Goal: Check status: Check status

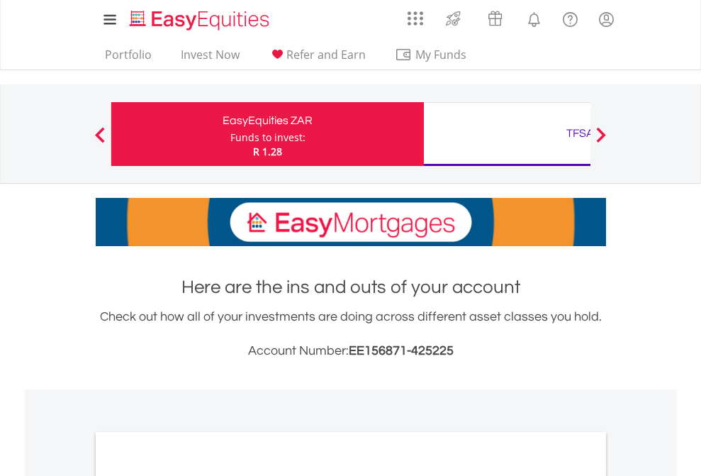
click at [231, 134] on div "Funds to invest:" at bounding box center [268, 138] width 75 height 14
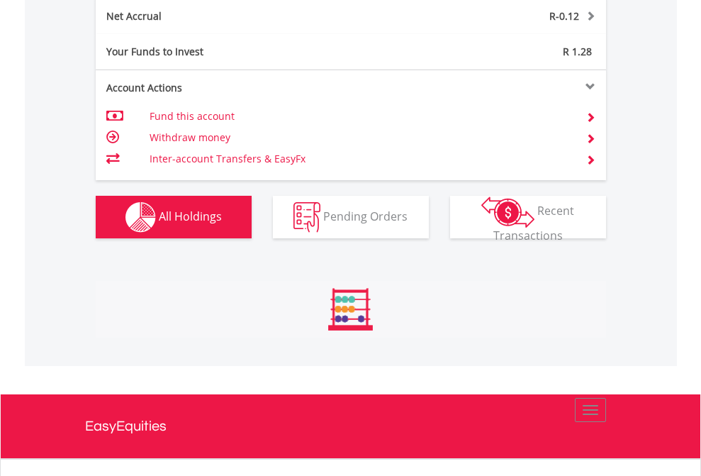
scroll to position [136, 223]
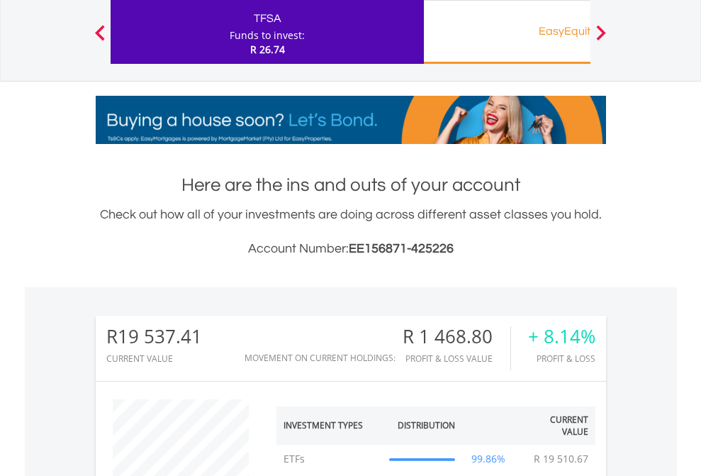
scroll to position [136, 223]
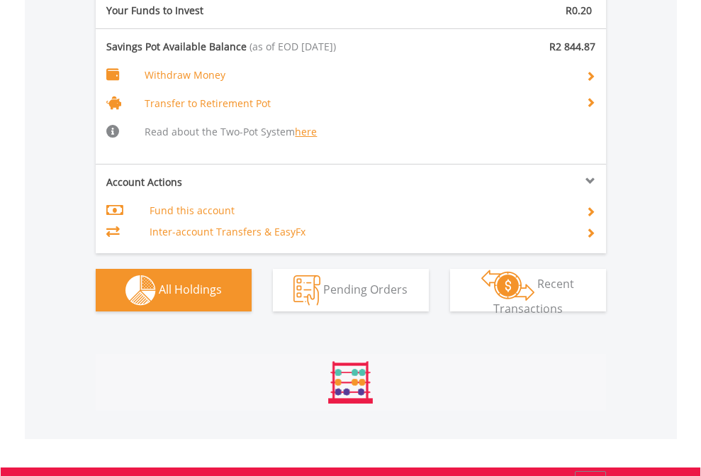
scroll to position [136, 223]
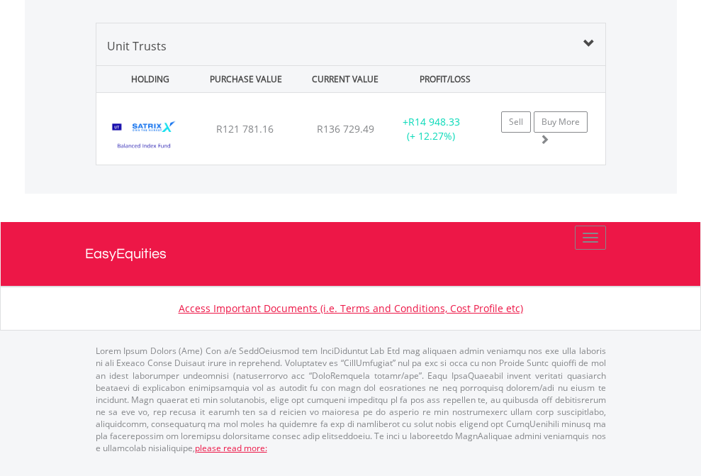
scroll to position [1690, 0]
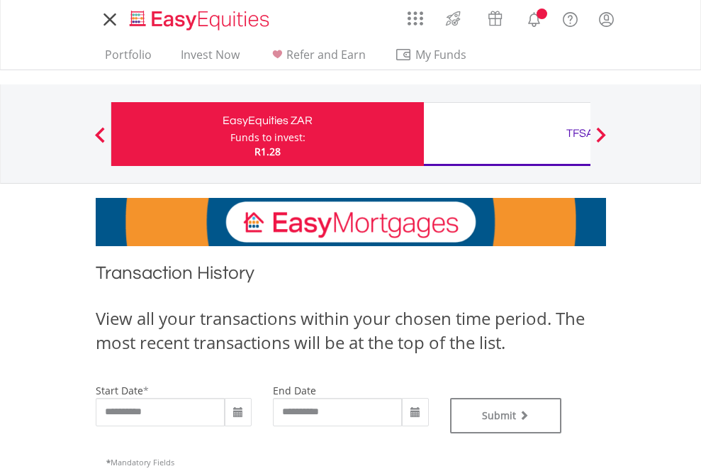
type input "**********"
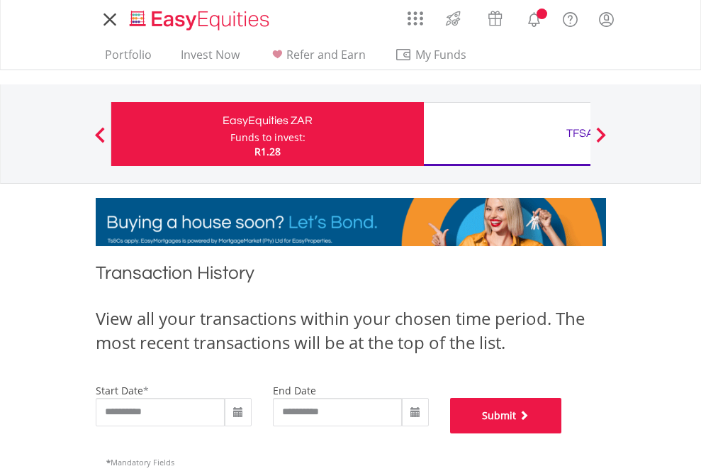
click at [562, 433] on button "Submit" at bounding box center [506, 415] width 112 height 35
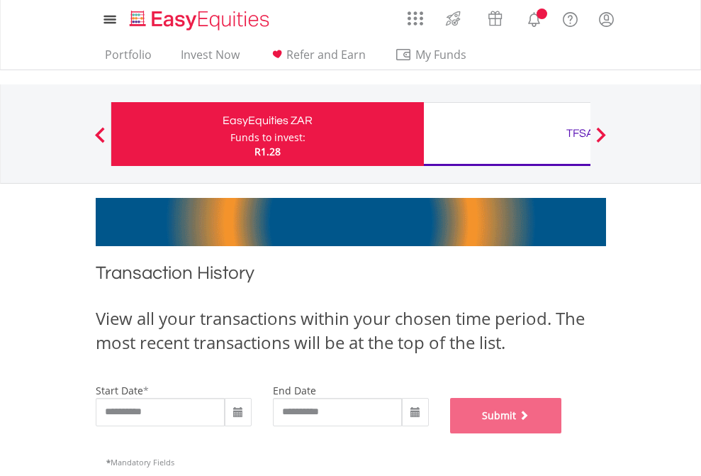
scroll to position [575, 0]
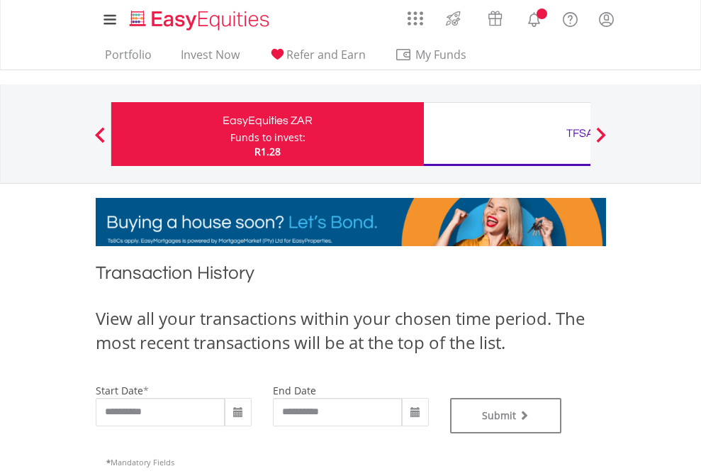
click at [507, 134] on div "TFSA" at bounding box center [581, 133] width 296 height 20
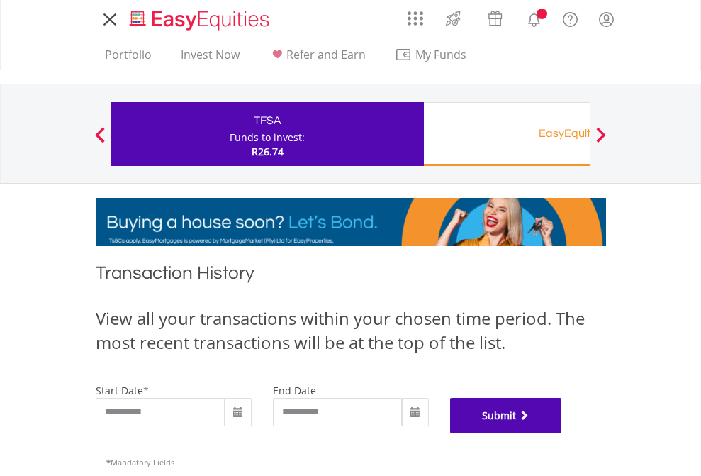
click at [562, 433] on button "Submit" at bounding box center [506, 415] width 112 height 35
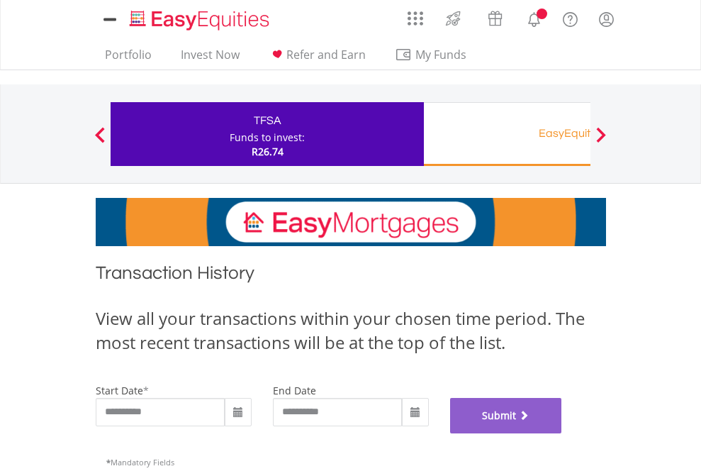
scroll to position [575, 0]
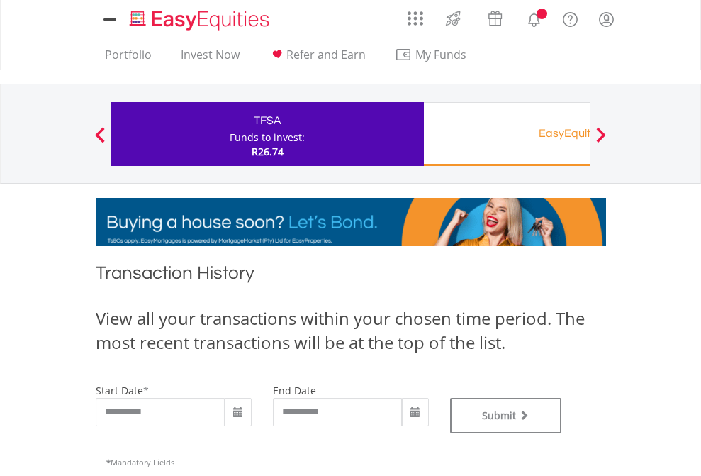
click at [507, 134] on div "EasyEquities RA" at bounding box center [581, 133] width 296 height 20
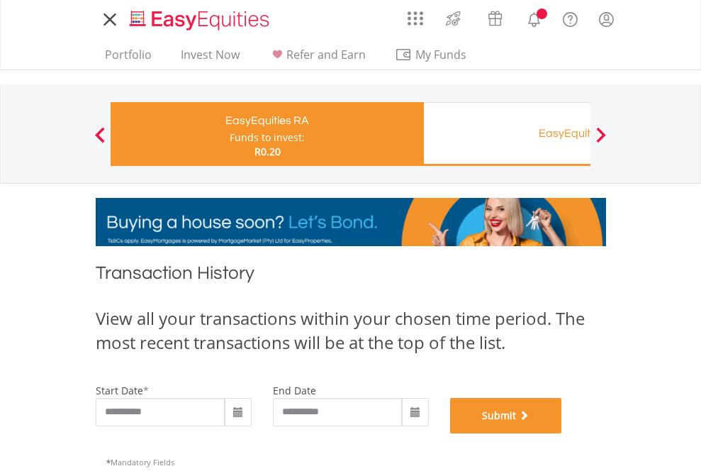
click at [562, 433] on button "Submit" at bounding box center [506, 415] width 112 height 35
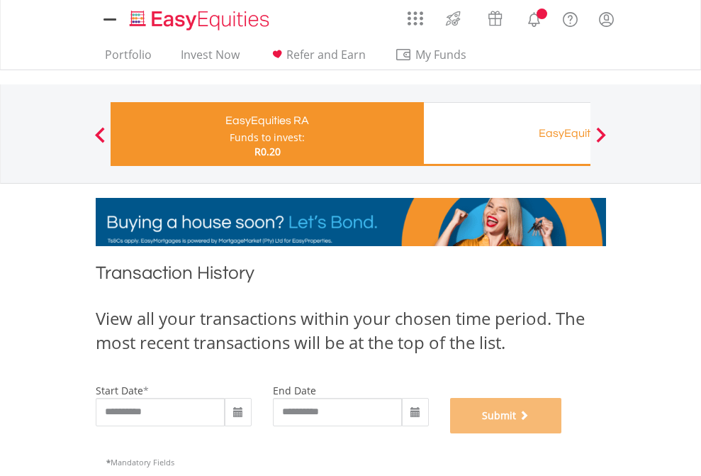
scroll to position [575, 0]
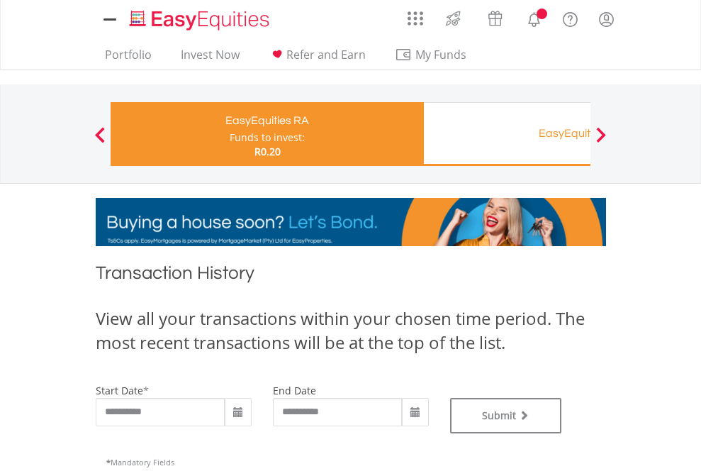
click at [507, 134] on div "EasyEquities RA" at bounding box center [581, 133] width 296 height 20
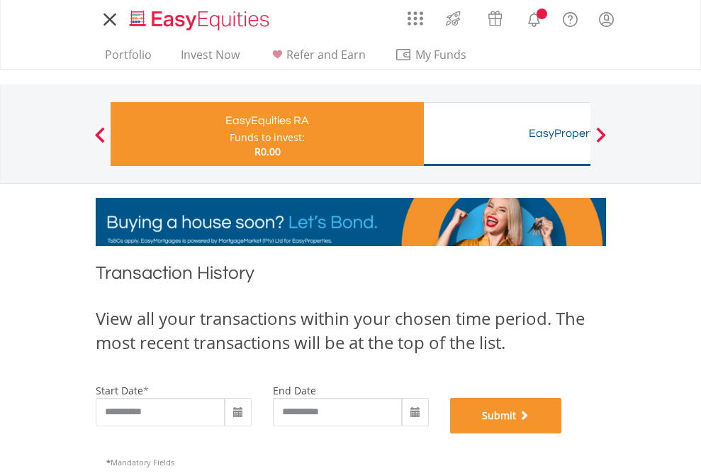
click at [562, 433] on button "Submit" at bounding box center [506, 415] width 112 height 35
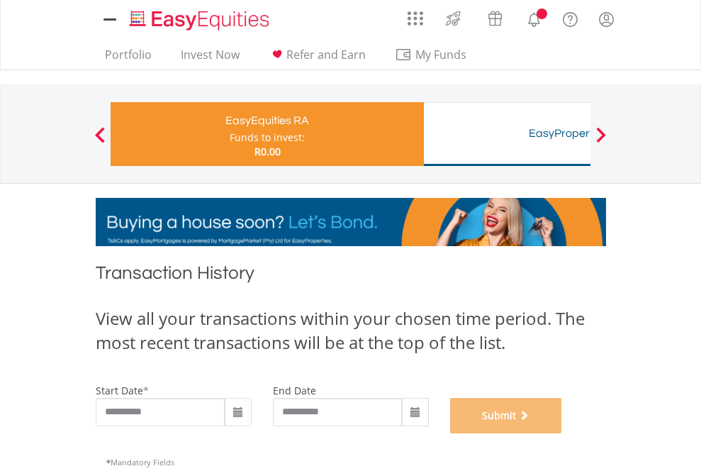
scroll to position [575, 0]
